Goal: Task Accomplishment & Management: Manage account settings

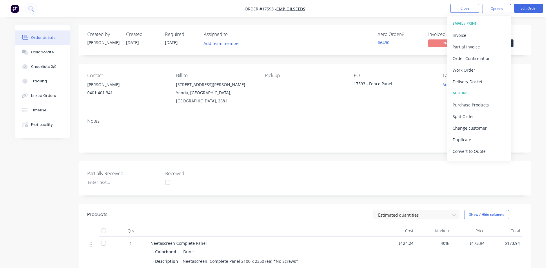
click at [464, 10] on button "Close" at bounding box center [464, 8] width 29 height 9
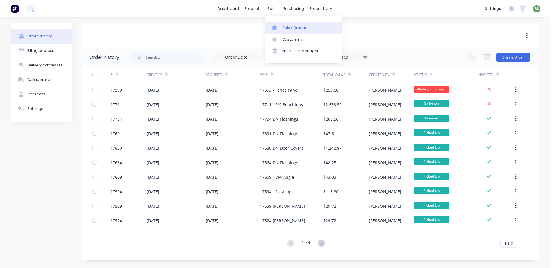
click at [294, 26] on div "Sales Orders" at bounding box center [294, 27] width 24 height 5
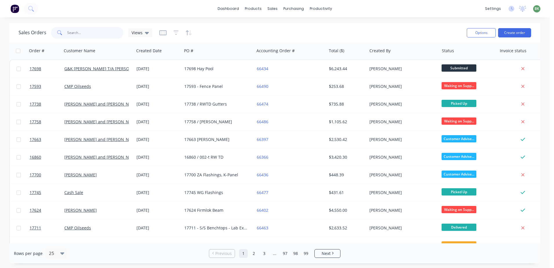
click at [76, 33] on input "text" at bounding box center [95, 33] width 57 height 12
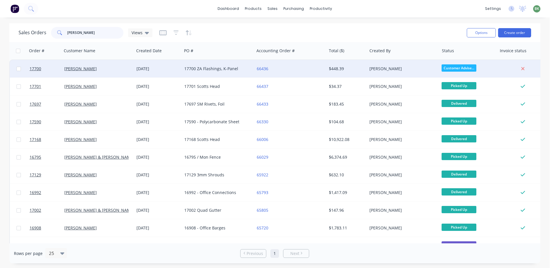
type input "[PERSON_NAME]"
click at [226, 69] on div "17700 ZA Flashings, K-Panel" at bounding box center [216, 69] width 64 height 6
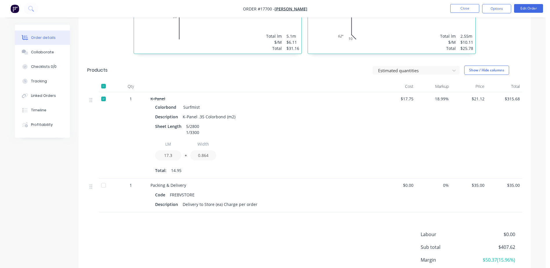
scroll to position [169, 0]
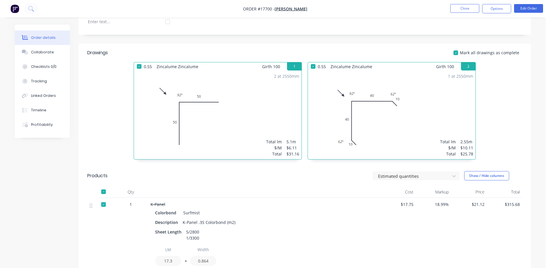
drag, startPoint x: 464, startPoint y: 8, endPoint x: 433, endPoint y: 10, distance: 31.4
click at [433, 10] on nav "Order #17700 - [PERSON_NAME] Close Options Edit Order" at bounding box center [275, 8] width 550 height 17
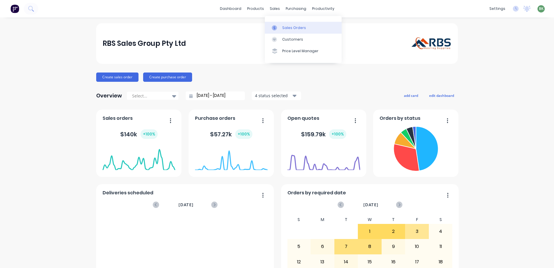
click at [295, 29] on div "Sales Orders" at bounding box center [294, 27] width 24 height 5
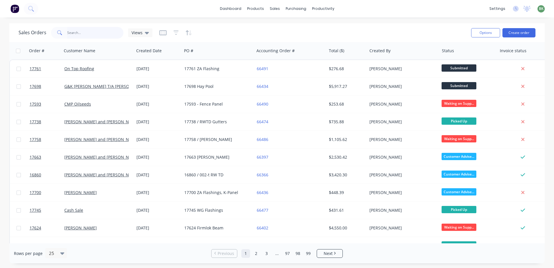
click at [76, 30] on input "text" at bounding box center [95, 33] width 57 height 12
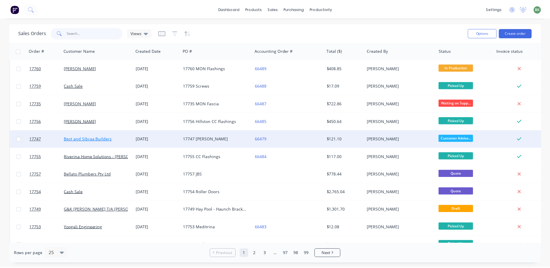
scroll to position [203, 0]
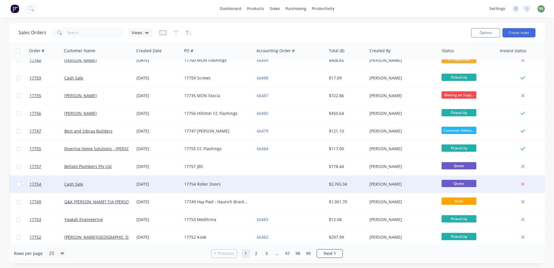
click at [88, 184] on div "Cash Sale" at bounding box center [96, 184] width 64 height 6
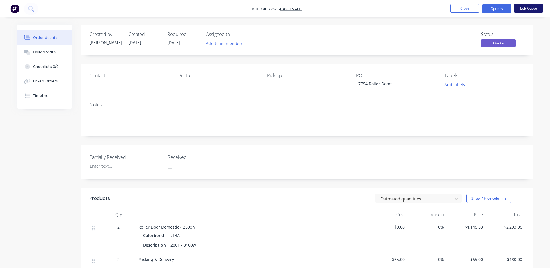
click at [524, 8] on button "Edit Quote" at bounding box center [528, 8] width 29 height 9
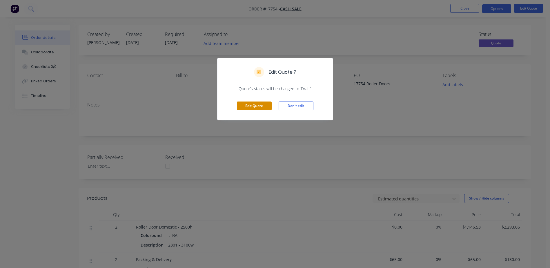
click at [263, 101] on button "Edit Quote" at bounding box center [254, 105] width 35 height 9
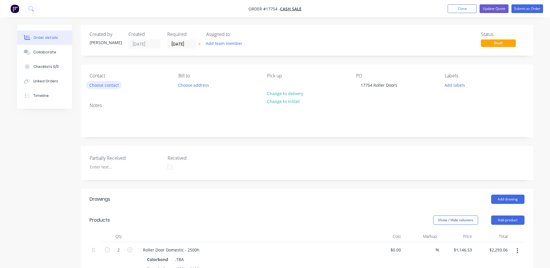
click at [88, 80] on div "Contact Choose contact Bill to Choose address Pick up Change to delivery Change…" at bounding box center [307, 81] width 452 height 34
click at [97, 87] on button "Choose contact" at bounding box center [104, 85] width 36 height 8
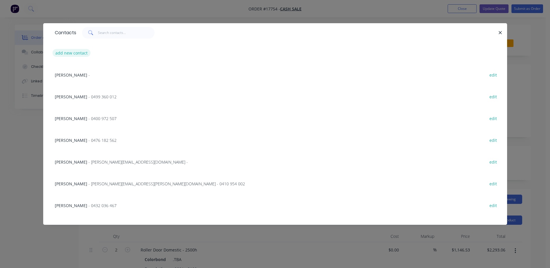
click at [80, 52] on button "add new contact" at bounding box center [71, 53] width 38 height 8
select select "AU"
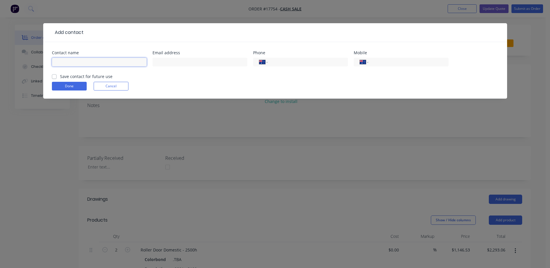
click at [77, 62] on input "text" at bounding box center [99, 62] width 95 height 9
type input "Andy Shaw"
type input "0428 488 285"
click at [60, 77] on label "Save contact for future use" at bounding box center [86, 76] width 52 height 6
click at [55, 77] on input "Save contact for future use" at bounding box center [54, 76] width 5 height 6
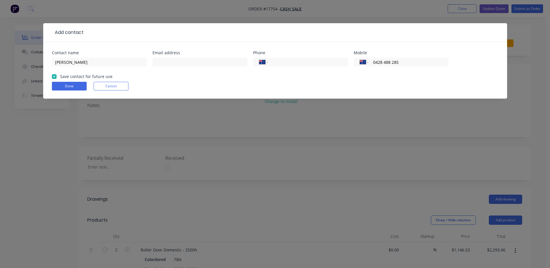
checkbox input "true"
click at [60, 85] on button "Done" at bounding box center [69, 86] width 35 height 9
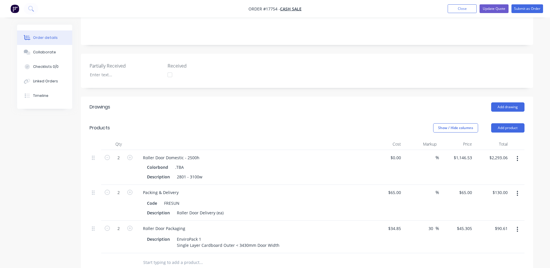
scroll to position [145, 0]
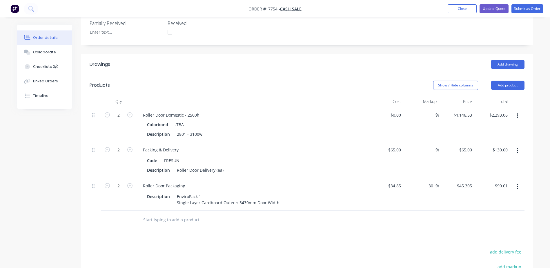
click at [518, 115] on icon "button" at bounding box center [516, 116] width 1 height 6
click at [486, 131] on div "Edit" at bounding box center [496, 131] width 45 height 8
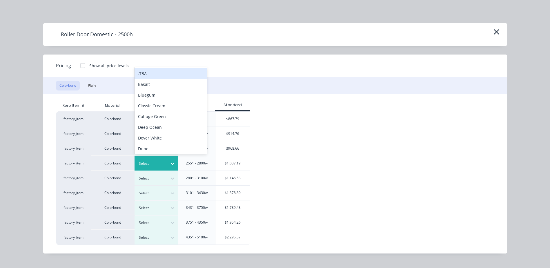
click at [171, 160] on div at bounding box center [172, 163] width 10 height 9
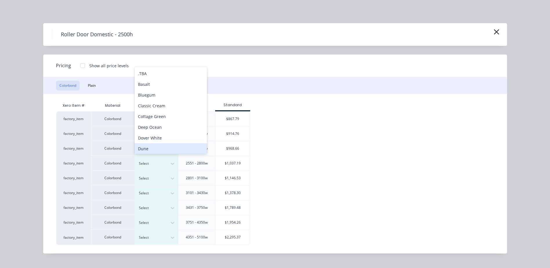
scroll to position [3, 0]
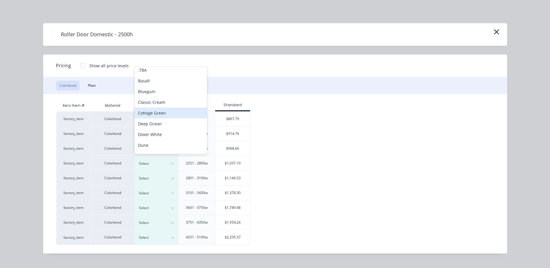
click at [153, 113] on div "Cottage Green" at bounding box center [170, 113] width 72 height 11
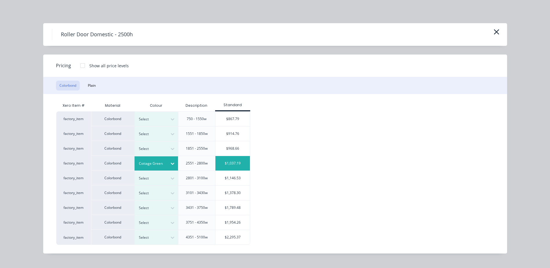
click at [239, 163] on div "$1,037.19" at bounding box center [232, 163] width 35 height 14
type input "$1,037.19"
type input "$2,074.38"
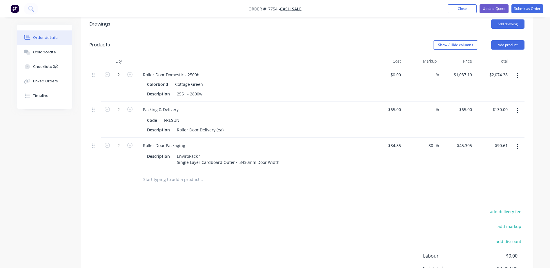
scroll to position [167, 0]
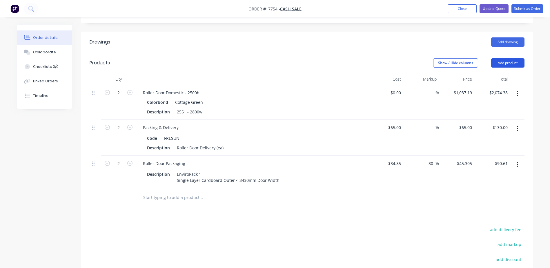
click at [508, 63] on button "Add product" at bounding box center [507, 62] width 33 height 9
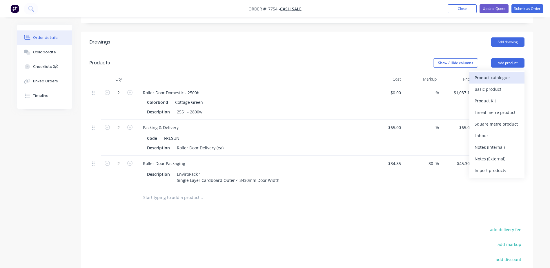
click at [497, 79] on div "Product catalogue" at bounding box center [496, 77] width 45 height 8
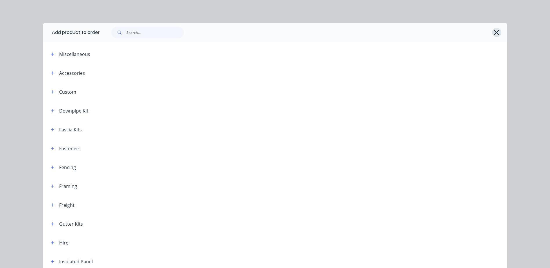
click at [493, 33] on icon "button" at bounding box center [496, 32] width 6 height 8
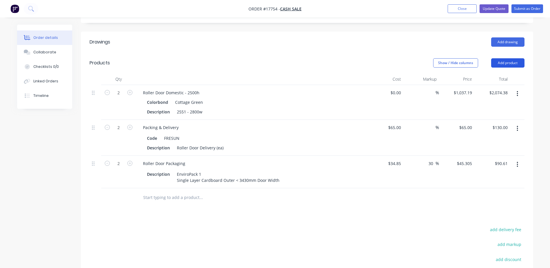
click at [513, 63] on button "Add product" at bounding box center [507, 62] width 33 height 9
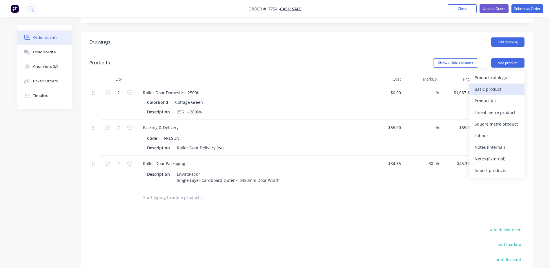
click at [487, 90] on div "Basic product" at bounding box center [496, 89] width 45 height 8
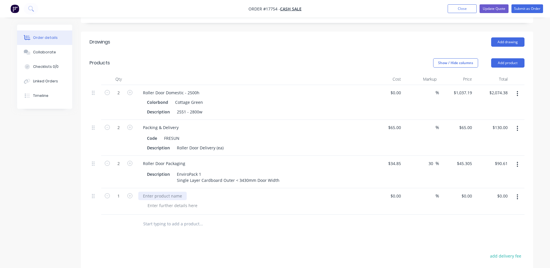
click at [177, 197] on div at bounding box center [162, 196] width 48 height 8
click at [176, 207] on div at bounding box center [172, 205] width 59 height 8
click at [513, 63] on button "Add product" at bounding box center [507, 62] width 33 height 9
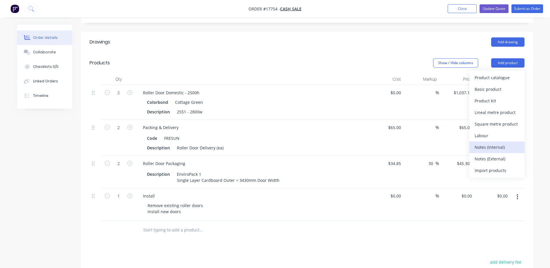
click at [498, 149] on div "Notes (Internal)" at bounding box center [496, 147] width 45 height 8
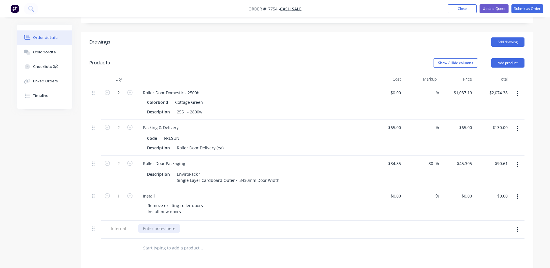
click at [169, 228] on div at bounding box center [159, 228] width 42 height 8
click at [203, 112] on div "2551 - 2800w" at bounding box center [189, 112] width 30 height 8
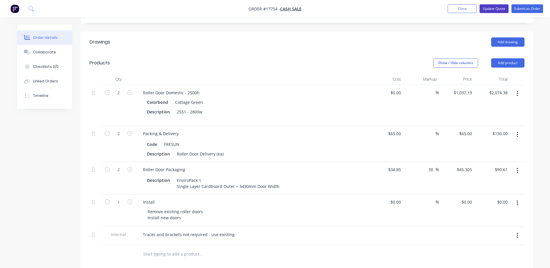
click at [489, 9] on button "Update Quote" at bounding box center [493, 8] width 29 height 9
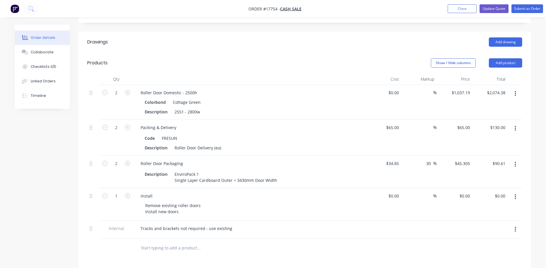
scroll to position [0, 0]
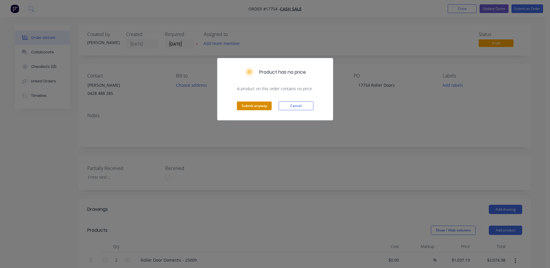
click at [252, 103] on button "Submit anyway" at bounding box center [254, 105] width 35 height 9
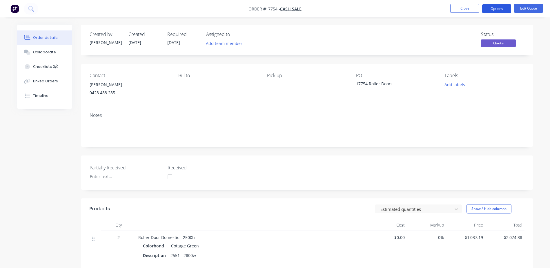
click at [495, 7] on button "Options" at bounding box center [496, 8] width 29 height 9
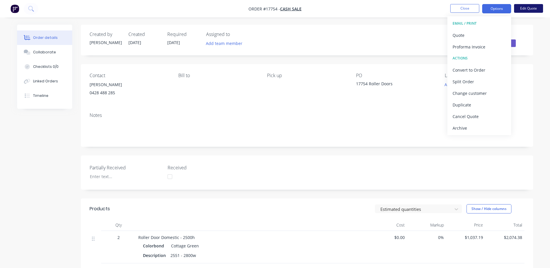
click at [526, 8] on button "Edit Quote" at bounding box center [528, 8] width 29 height 9
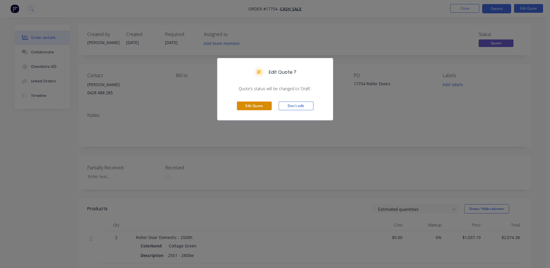
click at [252, 105] on button "Edit Quote" at bounding box center [254, 105] width 35 height 9
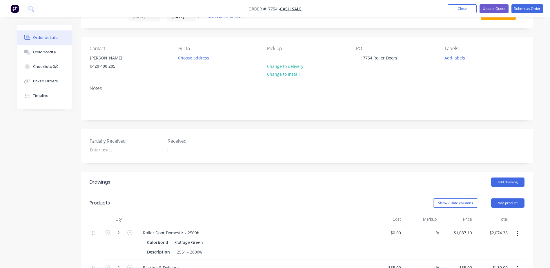
scroll to position [145, 0]
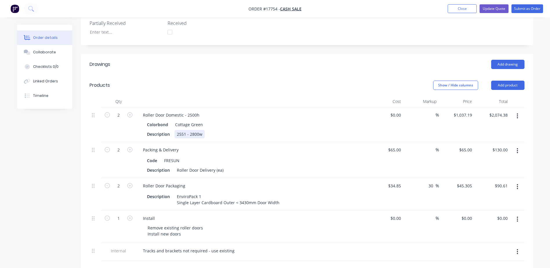
click at [203, 134] on div "2551 - 2800w" at bounding box center [189, 134] width 30 height 8
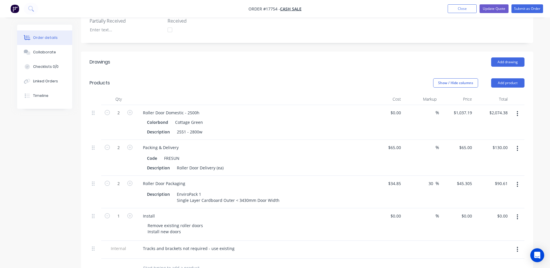
scroll to position [174, 0]
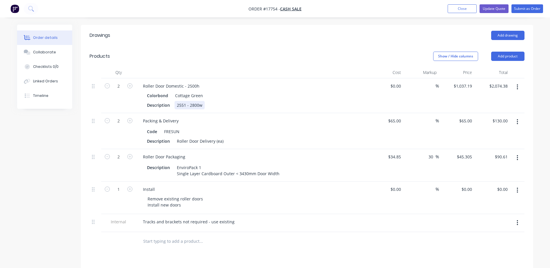
click at [203, 108] on div "2551 - 2800w" at bounding box center [189, 105] width 30 height 8
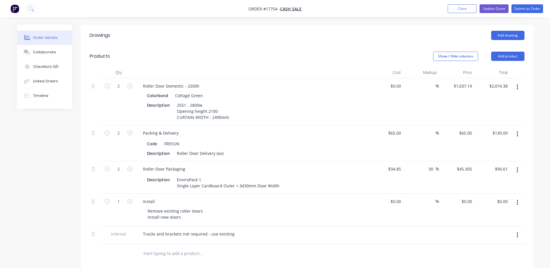
click at [517, 86] on icon "button" at bounding box center [516, 87] width 1 height 6
drag, startPoint x: 230, startPoint y: 119, endPoint x: 180, endPoint y: 111, distance: 50.1
click at [180, 111] on div "Description 2551 - 2800w Opening height 2100 CURTAIN WIDTH - 2490mm" at bounding box center [251, 111] width 212 height 21
drag, startPoint x: 175, startPoint y: 110, endPoint x: 227, endPoint y: 115, distance: 52.7
click at [227, 115] on div "2551 - 2800w Opening height 2100 CURTAIN WIDTH - 2490mm" at bounding box center [202, 111] width 57 height 21
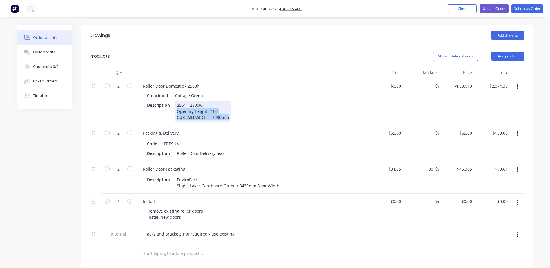
copy div "Opening height 2100 CURTAIN WIDTH - 2490mm"
click at [519, 86] on button "button" at bounding box center [517, 87] width 14 height 10
click at [487, 103] on div "Edit" at bounding box center [496, 102] width 45 height 8
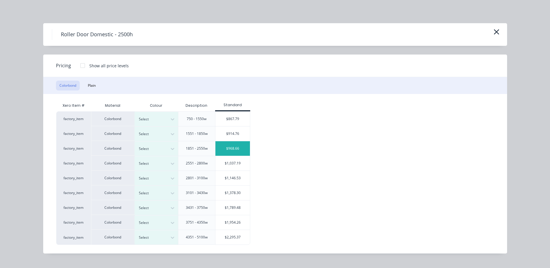
click at [237, 149] on div "$968.66" at bounding box center [232, 148] width 35 height 14
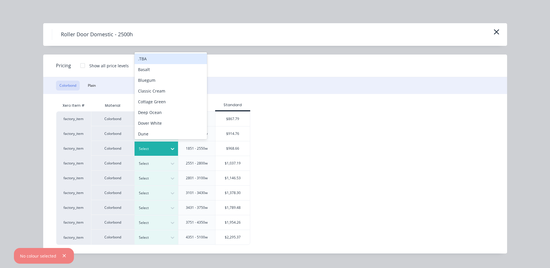
click at [161, 148] on div at bounding box center [152, 148] width 26 height 6
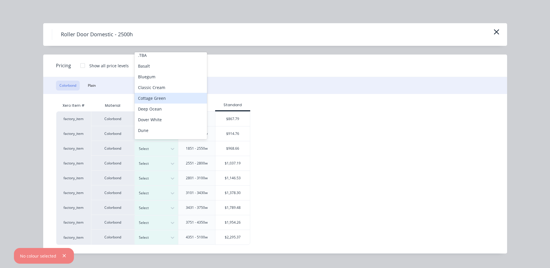
click at [162, 101] on div "Cottage Green" at bounding box center [170, 98] width 72 height 11
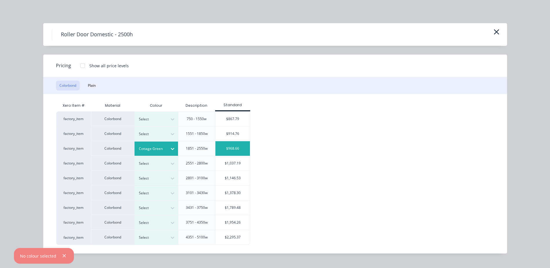
click at [239, 151] on div "$968.66" at bounding box center [232, 148] width 35 height 14
type input "$968.66"
type input "$1,937.32"
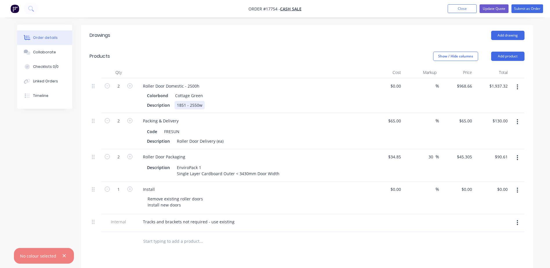
click at [204, 105] on div "Description 1851 - 2550w" at bounding box center [251, 105] width 212 height 8
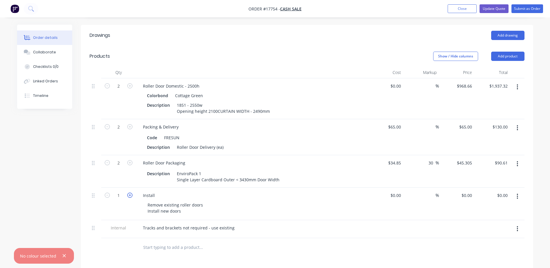
click at [129, 200] on div "1" at bounding box center [118, 203] width 35 height 32
click at [129, 197] on icon "button" at bounding box center [129, 194] width 5 height 5
type input "2"
click at [470, 196] on input "0" at bounding box center [467, 195] width 13 height 8
type input "$513.00"
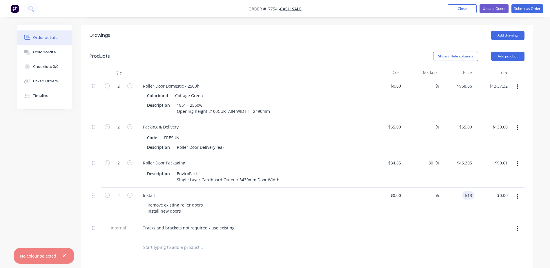
type input "$1,026.00"
click at [398, 208] on div "$0.00 $0.00" at bounding box center [386, 203] width 36 height 32
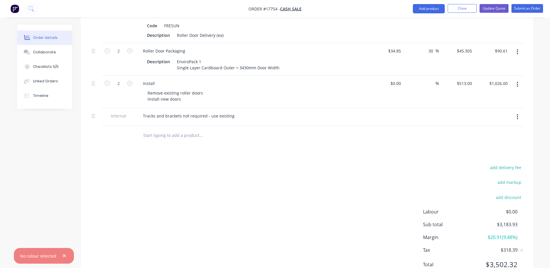
scroll to position [166, 0]
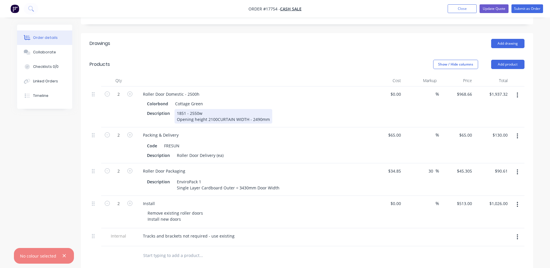
click at [216, 119] on div "1851 - 2550w Opening height 2100CURTAIN WIDTH - 2490mm" at bounding box center [223, 116] width 98 height 14
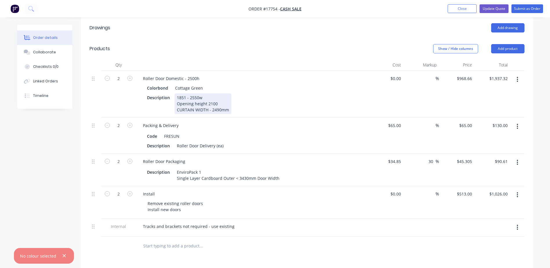
scroll to position [143, 0]
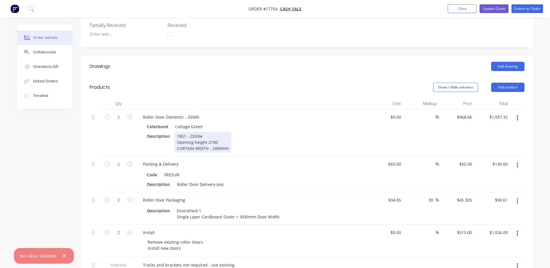
click at [228, 148] on div "1851 - 2550w Opening height 2100 CURTAIN WIDTH - 2490mm" at bounding box center [202, 142] width 57 height 21
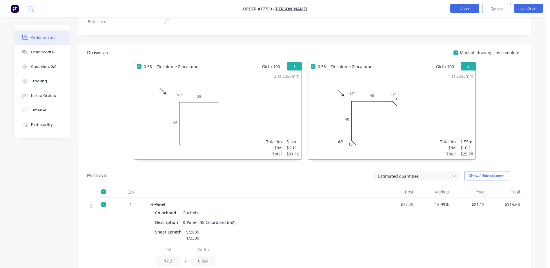
scroll to position [169, 0]
click at [467, 8] on button "Close" at bounding box center [464, 8] width 29 height 9
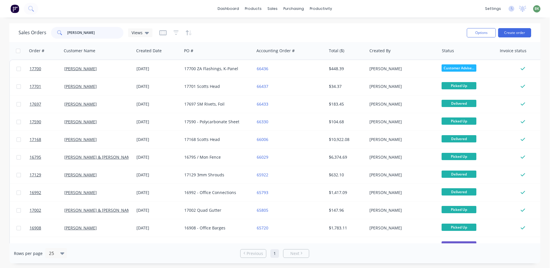
drag, startPoint x: 74, startPoint y: 34, endPoint x: 36, endPoint y: 38, distance: 39.1
click at [44, 37] on div "Sales Orders stuart Views" at bounding box center [86, 33] width 134 height 12
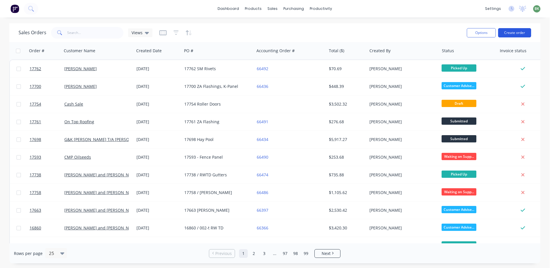
click at [519, 32] on button "Create order" at bounding box center [514, 32] width 33 height 9
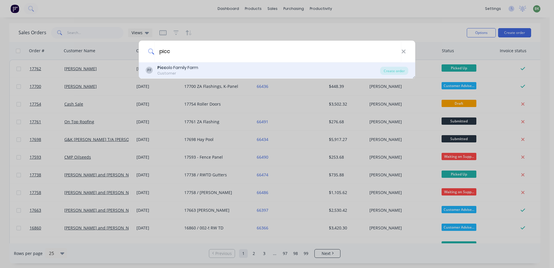
type input "picc"
click at [172, 70] on div "Picc olo Family Farm" at bounding box center [177, 68] width 41 height 6
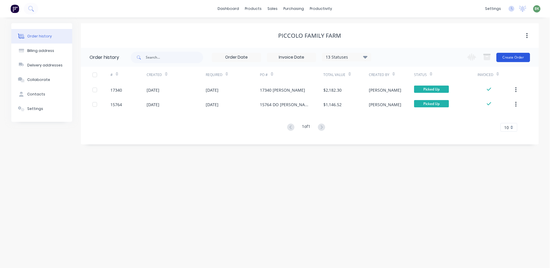
click at [514, 61] on button "Create Order" at bounding box center [513, 57] width 34 height 9
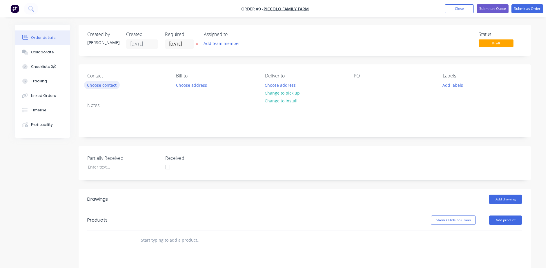
click at [94, 85] on button "Choose contact" at bounding box center [102, 85] width 36 height 8
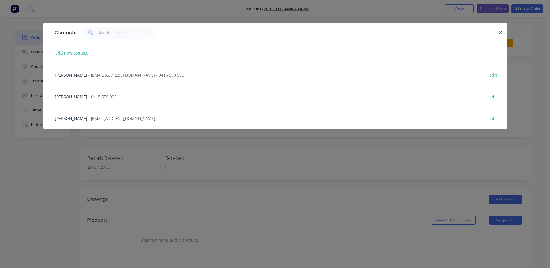
click at [88, 75] on span "- hello@piccolofamilyfarm.com.au - 0415 559 995" at bounding box center [136, 75] width 96 height 6
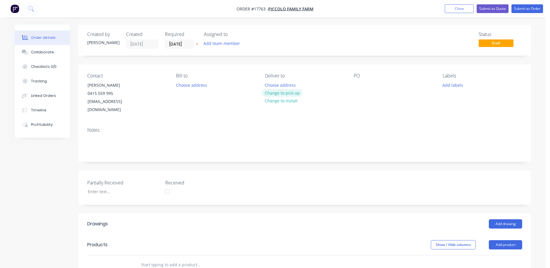
click at [291, 92] on button "Change to pick up" at bounding box center [282, 93] width 41 height 8
click at [360, 83] on div at bounding box center [358, 85] width 9 height 8
click at [500, 213] on header "Drawings Add drawing" at bounding box center [305, 223] width 452 height 21
click at [504, 219] on button "Add drawing" at bounding box center [505, 223] width 33 height 9
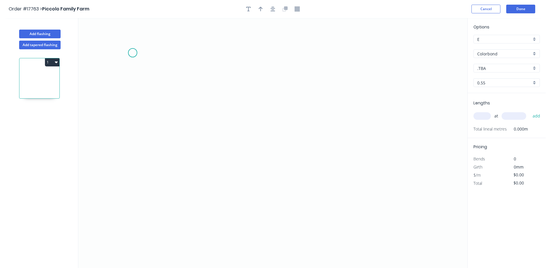
click at [134, 53] on icon "0" at bounding box center [272, 143] width 389 height 250
click at [149, 71] on icon "0" at bounding box center [272, 143] width 389 height 250
click at [151, 221] on icon "0 ?" at bounding box center [272, 143] width 389 height 250
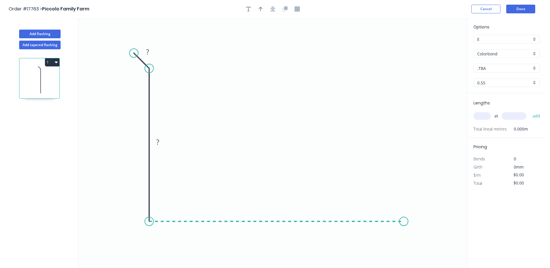
click at [404, 221] on icon "0 ? ?" at bounding box center [272, 143] width 389 height 250
click at [428, 234] on icon "0 ? ? ?" at bounding box center [272, 143] width 389 height 250
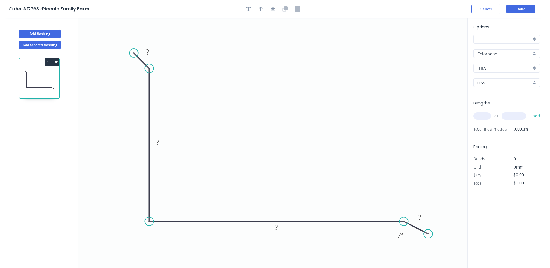
click at [428, 234] on circle at bounding box center [427, 233] width 9 height 9
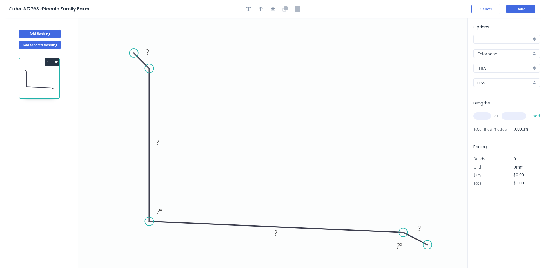
drag, startPoint x: 411, startPoint y: 225, endPoint x: 410, endPoint y: 236, distance: 11.3
click at [410, 236] on icon at bounding box center [415, 238] width 24 height 12
drag, startPoint x: 134, startPoint y: 51, endPoint x: 140, endPoint y: 53, distance: 6.3
click at [140, 53] on circle at bounding box center [140, 53] width 9 height 9
click at [152, 57] on tspan "?" at bounding box center [152, 54] width 3 height 10
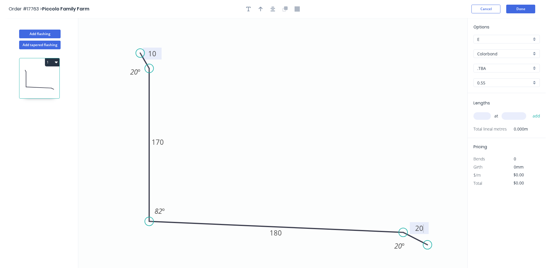
click at [153, 61] on icon "0 10 170 180 20 20 º 82 º 20 º" at bounding box center [272, 143] width 389 height 250
type input "$23.06"
click at [480, 113] on input "text" at bounding box center [481, 116] width 17 height 8
type input "2"
type input "3300"
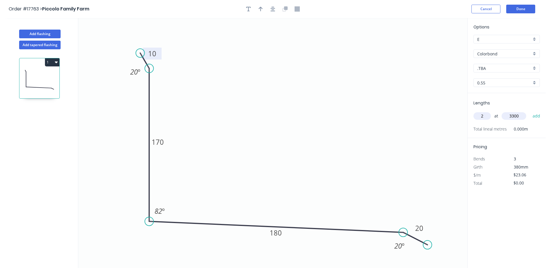
click at [529, 111] on button "add" at bounding box center [536, 116] width 14 height 10
type input "$152.20"
click at [532, 70] on div ".TBA" at bounding box center [506, 68] width 66 height 9
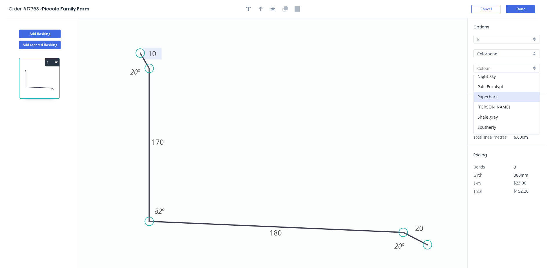
scroll to position [116, 0]
click at [492, 85] on div "Manor Red" at bounding box center [506, 85] width 66 height 10
type input "Manor Red"
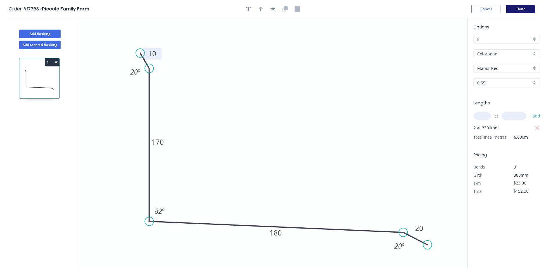
click at [526, 10] on button "Done" at bounding box center [520, 9] width 29 height 9
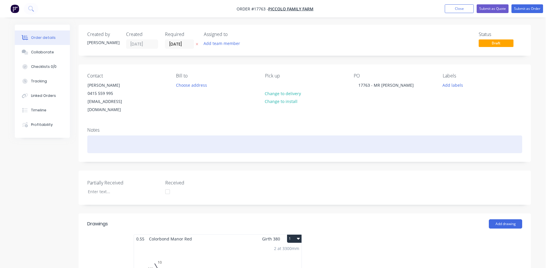
click at [131, 135] on div at bounding box center [304, 144] width 435 height 18
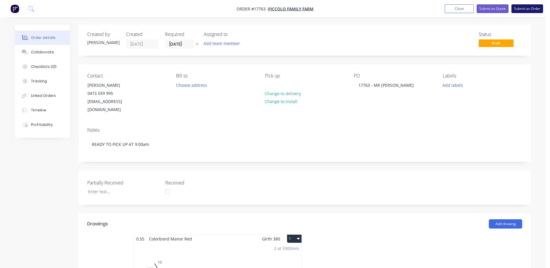
click at [526, 9] on button "Submit as Order" at bounding box center [527, 8] width 32 height 9
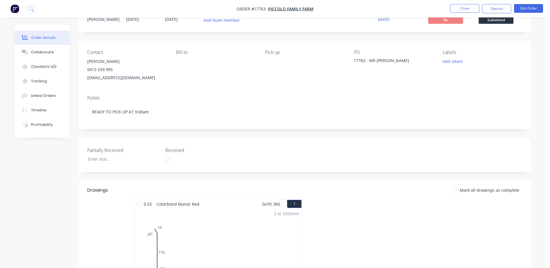
scroll to position [87, 0]
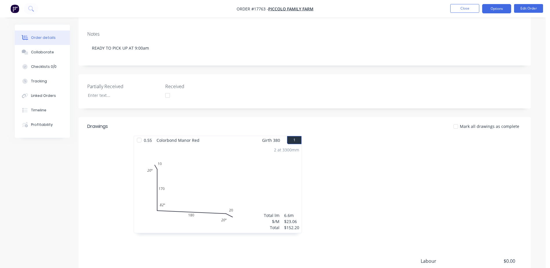
click at [492, 7] on button "Options" at bounding box center [496, 8] width 29 height 9
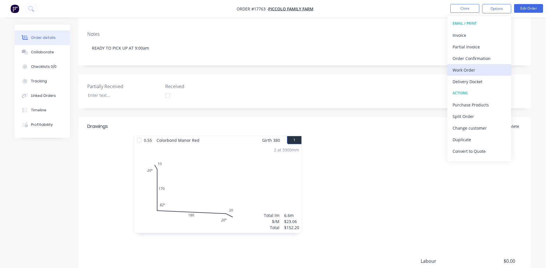
click at [468, 69] on div "Work Order" at bounding box center [478, 70] width 53 height 8
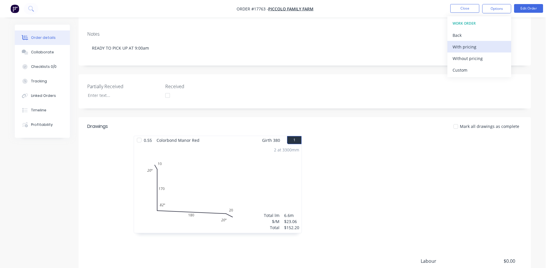
click at [469, 47] on div "With pricing" at bounding box center [478, 47] width 53 height 8
click at [411, 89] on div "Partially Received Received" at bounding box center [305, 91] width 452 height 34
click at [530, 13] on nav "Order #17763 - Piccolo Family Farm Close Options Edit Order" at bounding box center [275, 8] width 550 height 17
click at [529, 10] on button "Edit Order" at bounding box center [528, 8] width 29 height 9
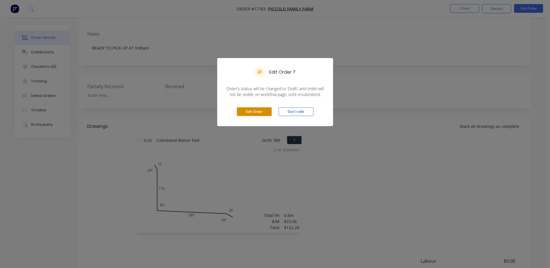
click at [255, 111] on button "Edit Order" at bounding box center [254, 111] width 35 height 9
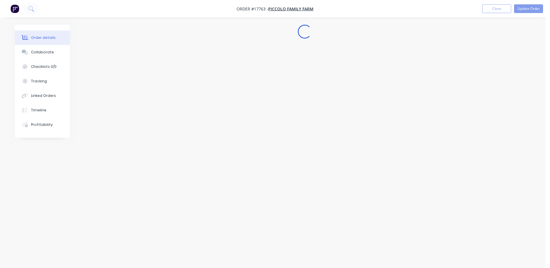
scroll to position [0, 0]
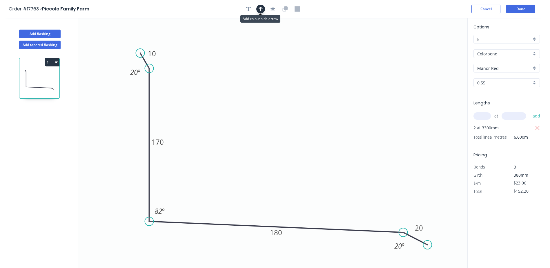
click at [259, 8] on icon "button" at bounding box center [260, 8] width 4 height 5
drag, startPoint x: 438, startPoint y: 45, endPoint x: 320, endPoint y: 58, distance: 118.9
click at [408, 52] on icon at bounding box center [410, 43] width 5 height 19
click at [519, 5] on button "Done" at bounding box center [520, 9] width 29 height 9
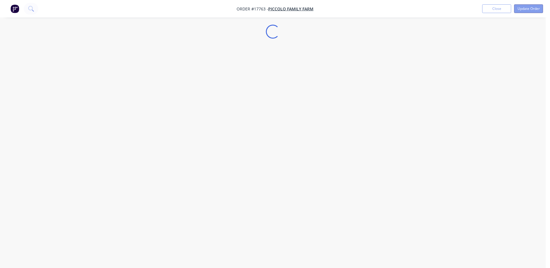
click at [520, 6] on button "Update Order" at bounding box center [528, 8] width 29 height 9
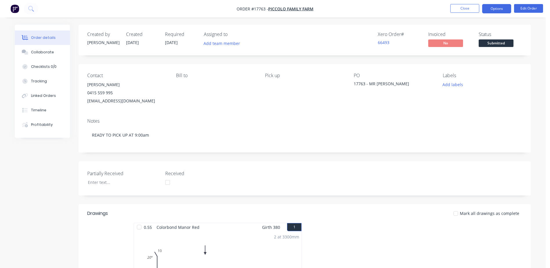
click at [496, 9] on button "Options" at bounding box center [496, 8] width 29 height 9
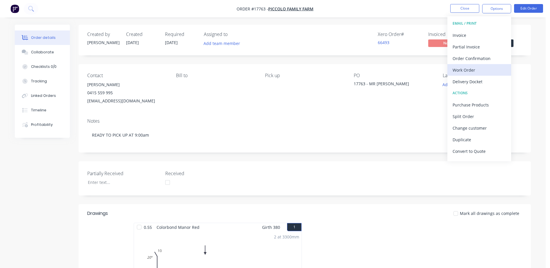
click at [468, 72] on div "Work Order" at bounding box center [478, 70] width 53 height 8
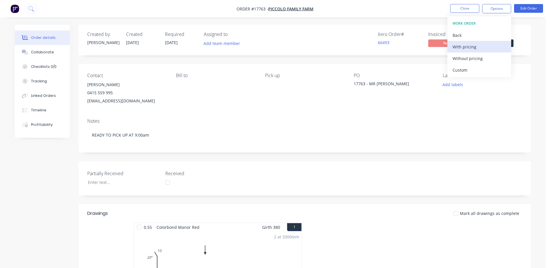
click at [469, 51] on button "With pricing" at bounding box center [479, 47] width 64 height 12
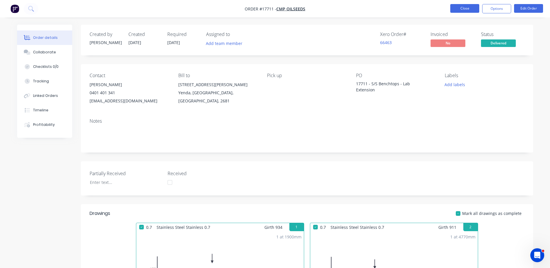
click at [468, 10] on button "Close" at bounding box center [464, 8] width 29 height 9
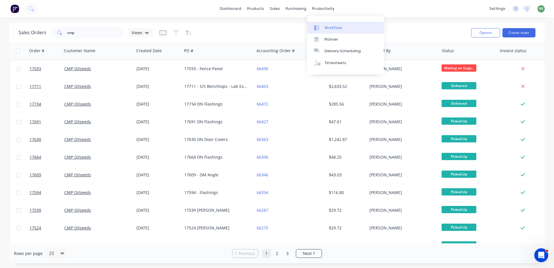
click at [330, 27] on div "Workflow" at bounding box center [333, 27] width 17 height 5
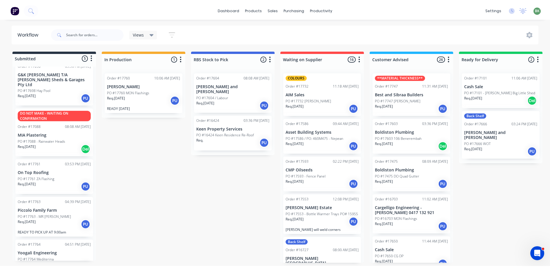
scroll to position [19, 0]
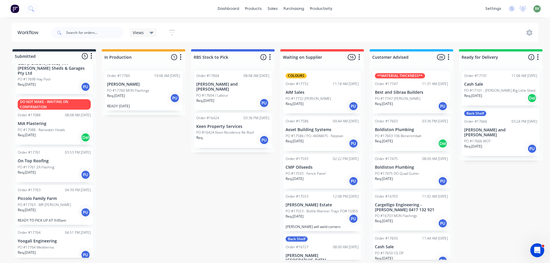
click at [51, 250] on div "Req. [DATE] PU" at bounding box center [54, 255] width 73 height 10
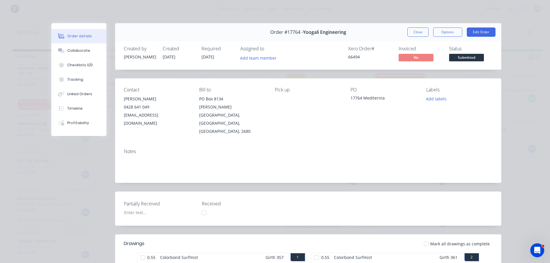
click at [382, 98] on div "17764 Mediterina" at bounding box center [383, 99] width 66 height 8
click at [478, 32] on button "Edit Order" at bounding box center [481, 32] width 29 height 9
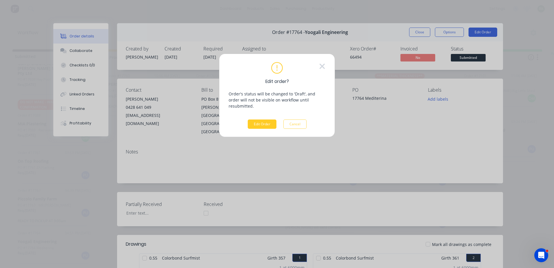
click at [266, 119] on button "Edit Order" at bounding box center [262, 123] width 29 height 9
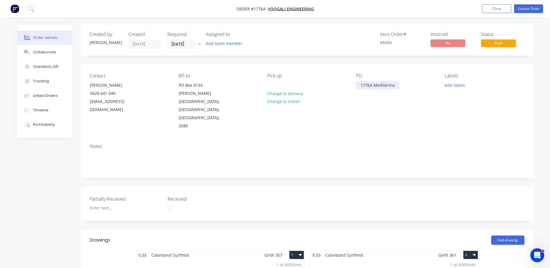
click at [386, 84] on div "17764 Mediterina" at bounding box center [377, 85] width 43 height 8
click at [414, 103] on div "PO 17764 Meditrina" at bounding box center [395, 101] width 79 height 57
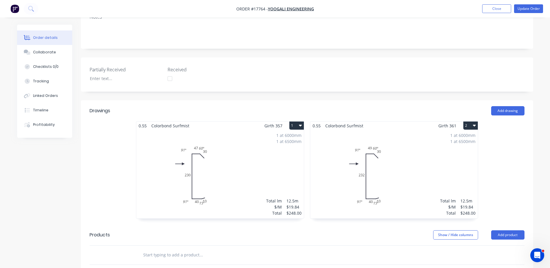
scroll to position [145, 0]
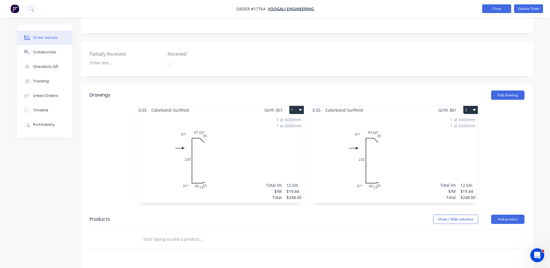
click at [498, 9] on button "Close" at bounding box center [496, 8] width 29 height 9
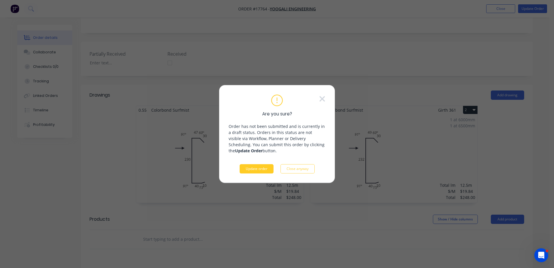
click at [259, 168] on button "Update order" at bounding box center [257, 168] width 34 height 9
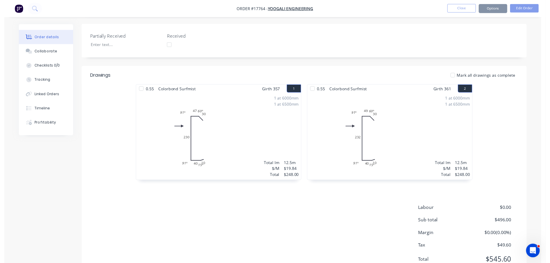
scroll to position [0, 0]
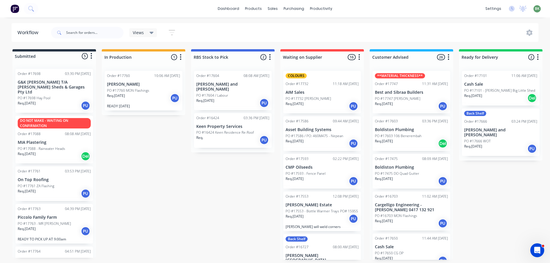
click at [49, 178] on p "On Top Roofing" at bounding box center [54, 180] width 73 height 5
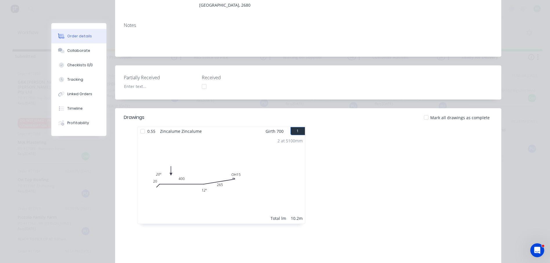
scroll to position [145, 0]
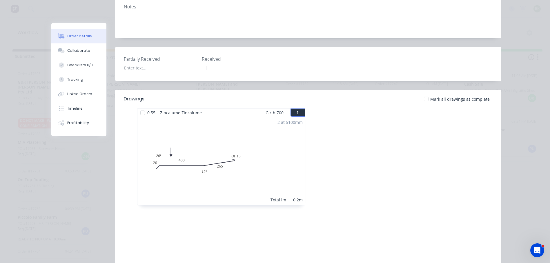
click at [140, 107] on div at bounding box center [143, 113] width 12 height 12
click at [141, 107] on div at bounding box center [143, 113] width 12 height 12
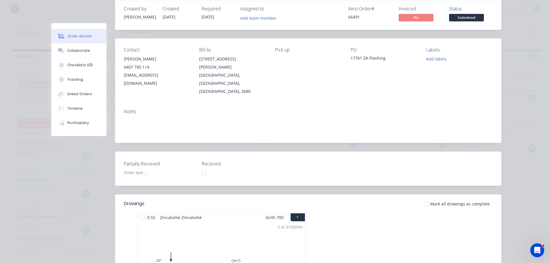
scroll to position [0, 0]
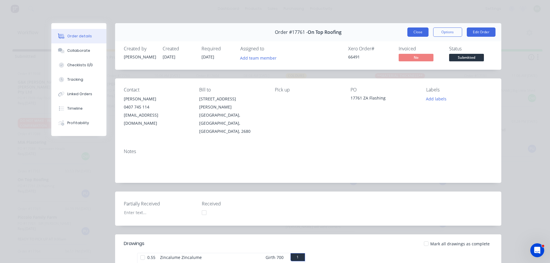
click at [411, 34] on button "Close" at bounding box center [417, 32] width 21 height 9
